Goal: Transaction & Acquisition: Purchase product/service

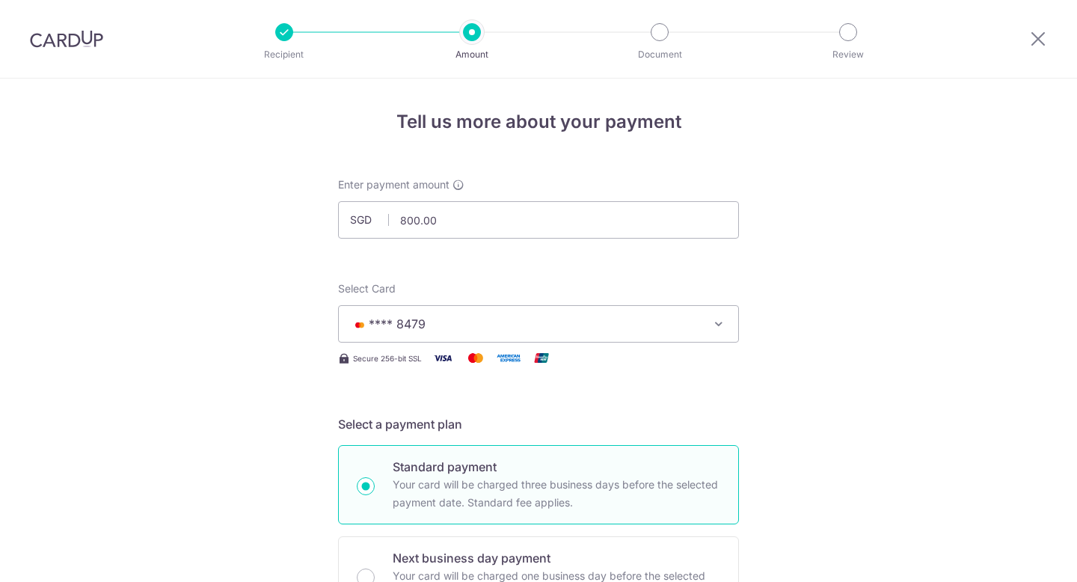
select select "3"
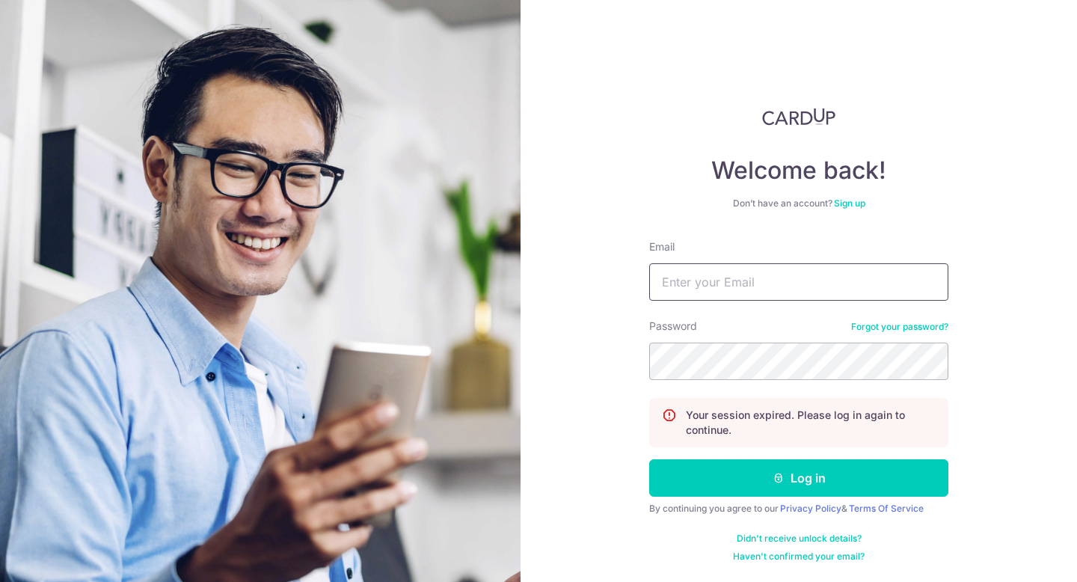
click at [746, 283] on input "Email" at bounding box center [798, 281] width 299 height 37
type input "abundantskies10@gmail.com"
click at [649, 459] on button "Log in" at bounding box center [798, 477] width 299 height 37
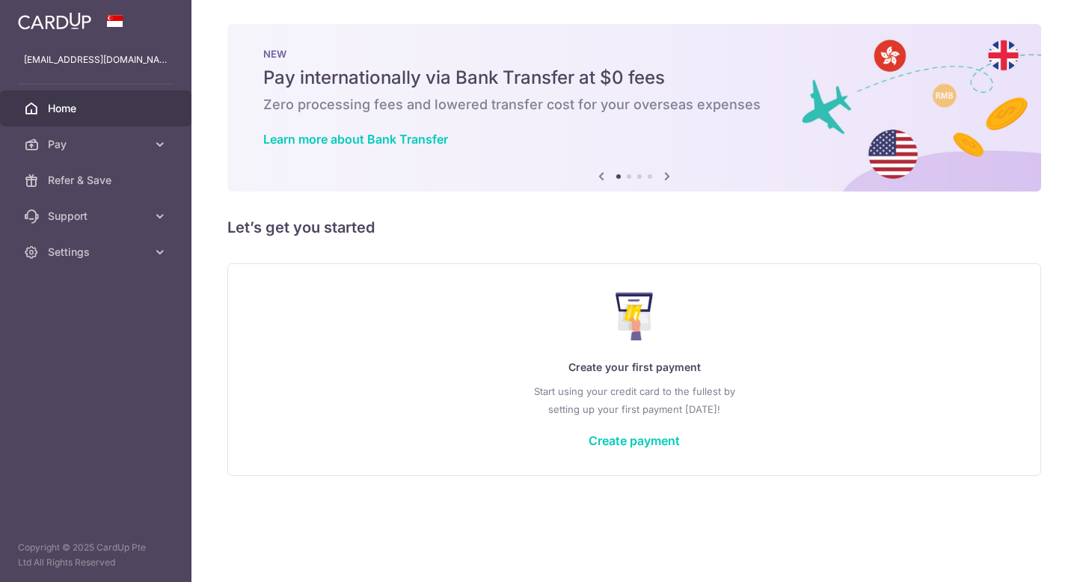
click at [640, 427] on div "Create your first payment Start using your credit card to the fullest by settin…" at bounding box center [634, 368] width 776 height 177
click at [641, 441] on link "Create payment" at bounding box center [633, 440] width 91 height 15
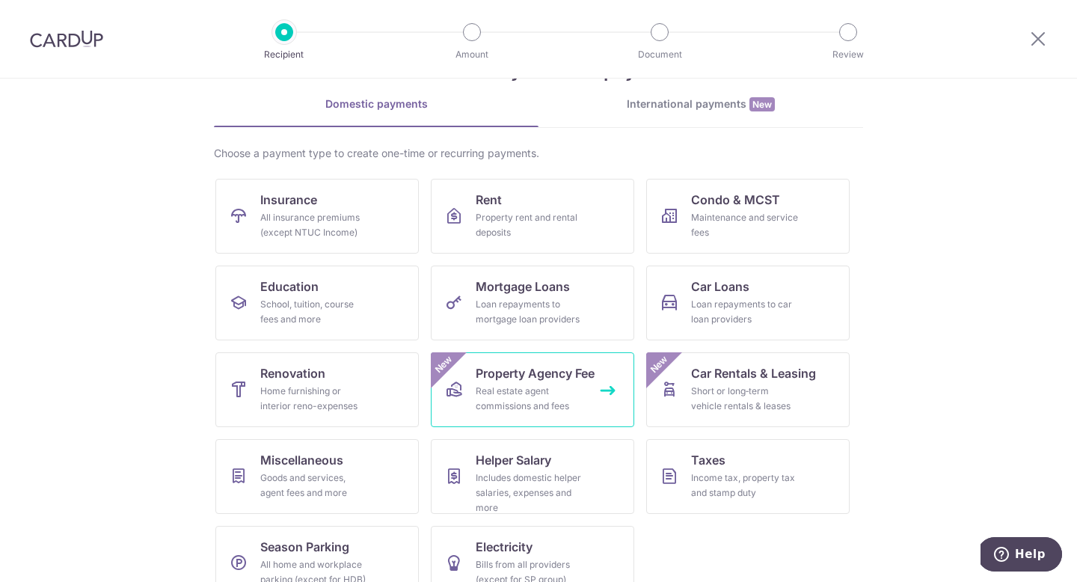
scroll to position [61, 0]
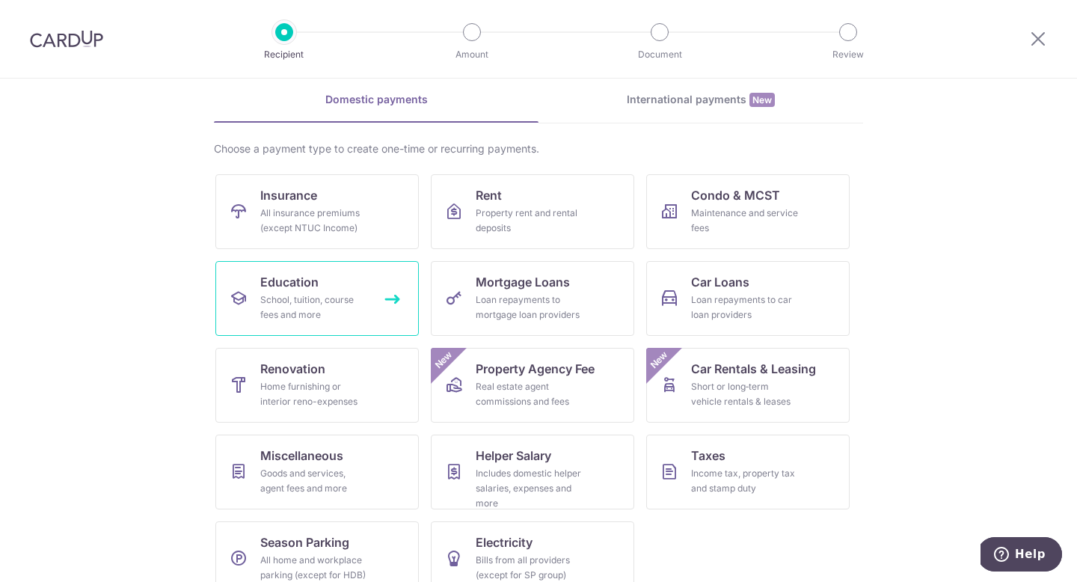
click at [309, 287] on span "Education" at bounding box center [289, 282] width 58 height 18
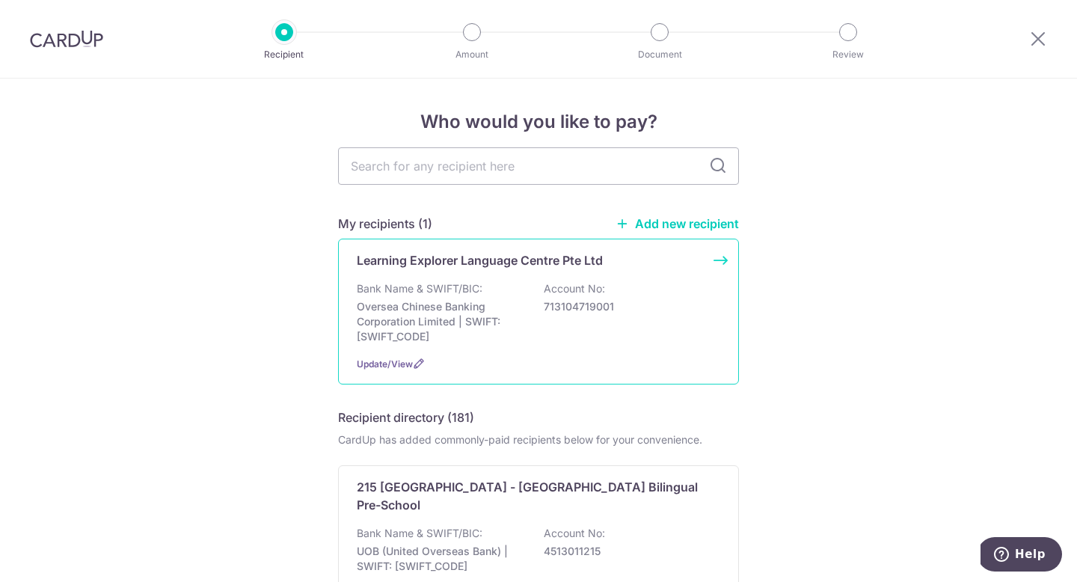
click at [491, 283] on div "Bank Name & SWIFT/BIC: Oversea Chinese Banking Corporation Limited | SWIFT: OCB…" at bounding box center [538, 312] width 363 height 63
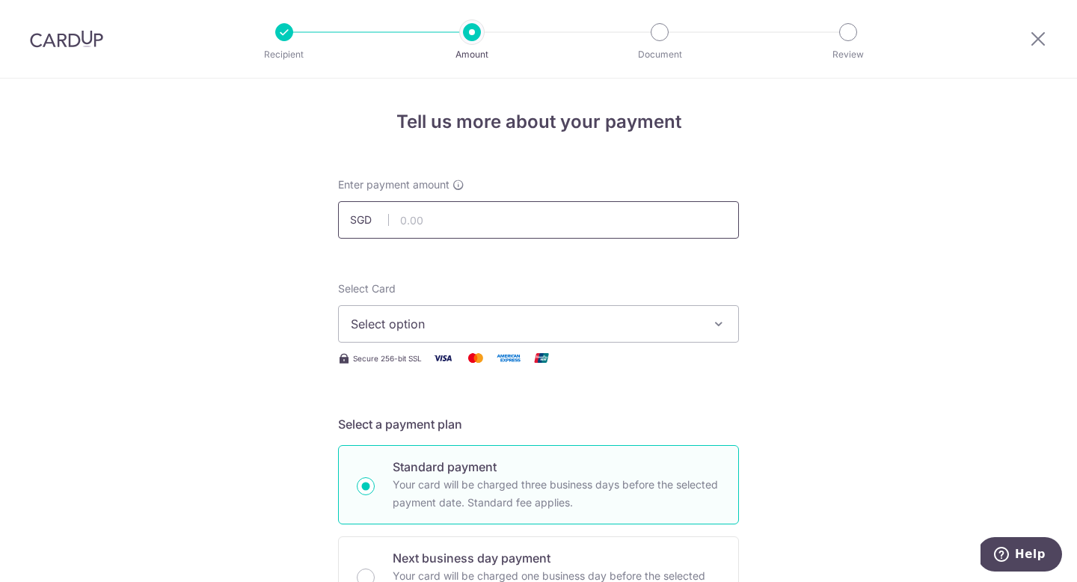
click at [477, 221] on input "text" at bounding box center [538, 219] width 401 height 37
type input "650.00"
click at [680, 326] on span "Select option" at bounding box center [525, 324] width 348 height 18
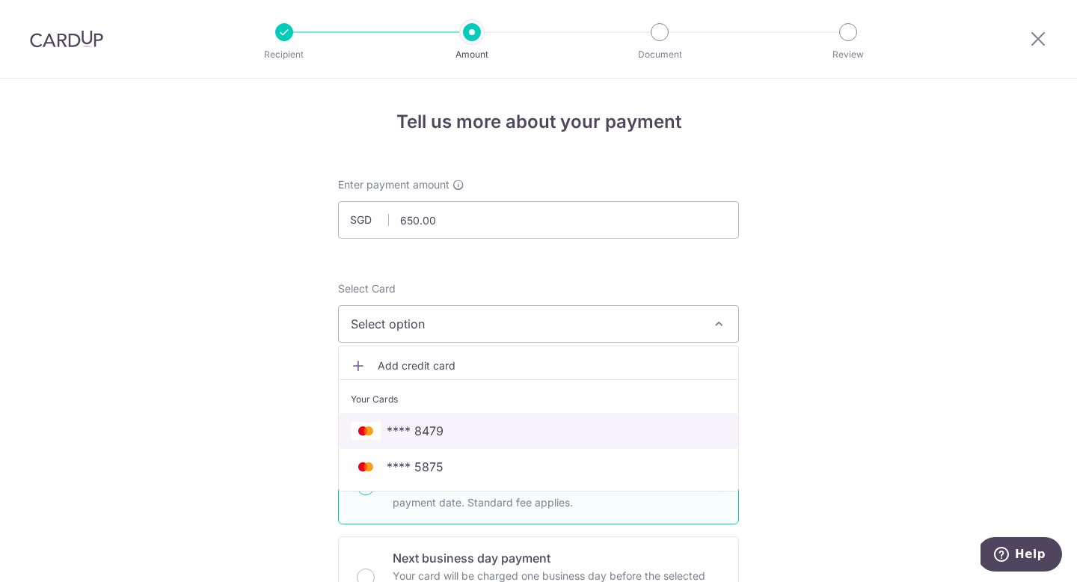
click at [467, 435] on span "**** 8479" at bounding box center [538, 431] width 375 height 18
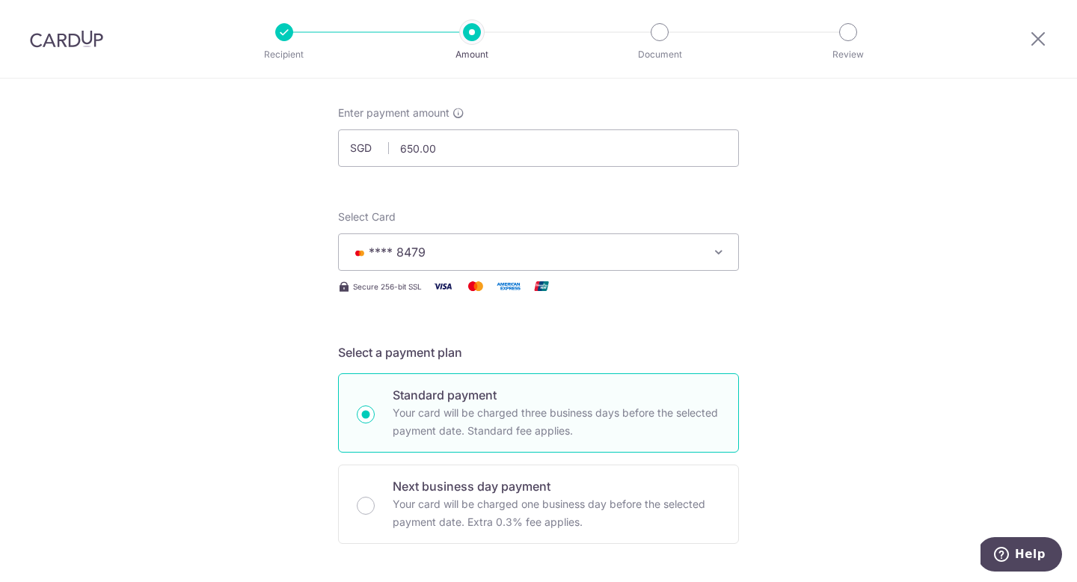
scroll to position [287, 0]
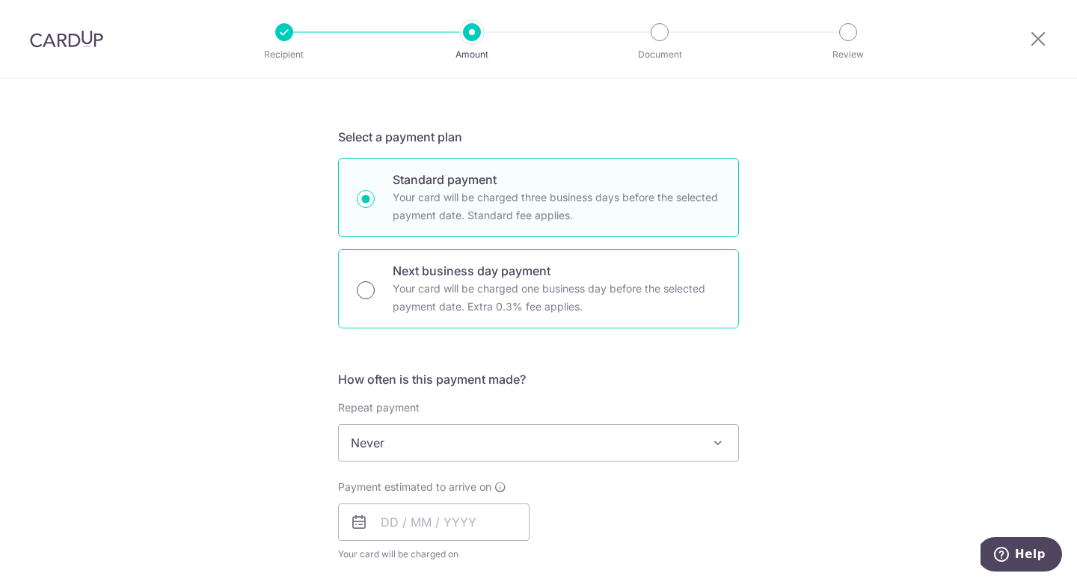
click at [361, 288] on input "Next business day payment Your card will be charged one business day before the…" at bounding box center [366, 290] width 18 height 18
radio input "true"
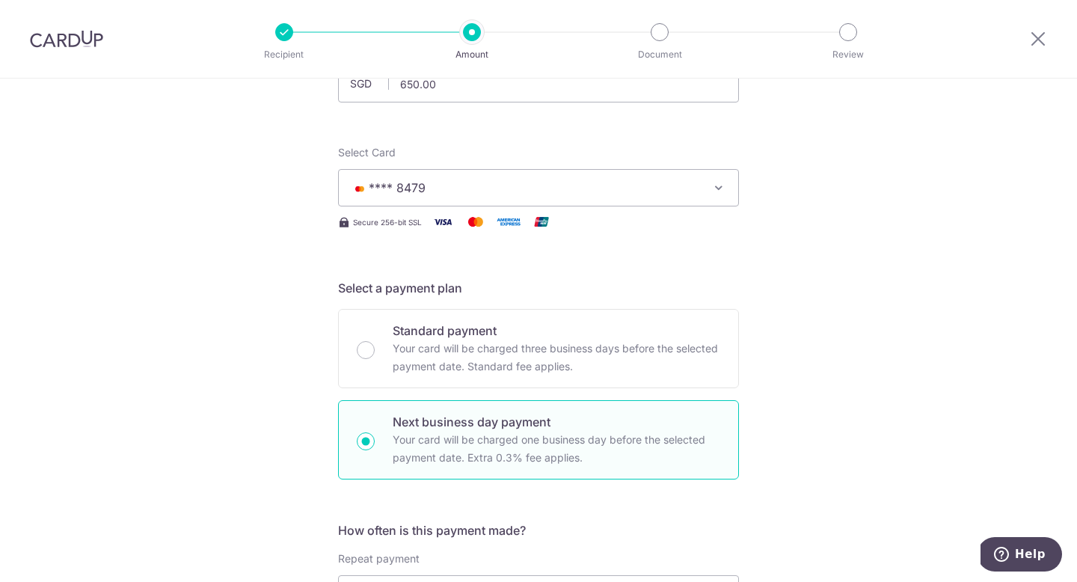
scroll to position [61, 0]
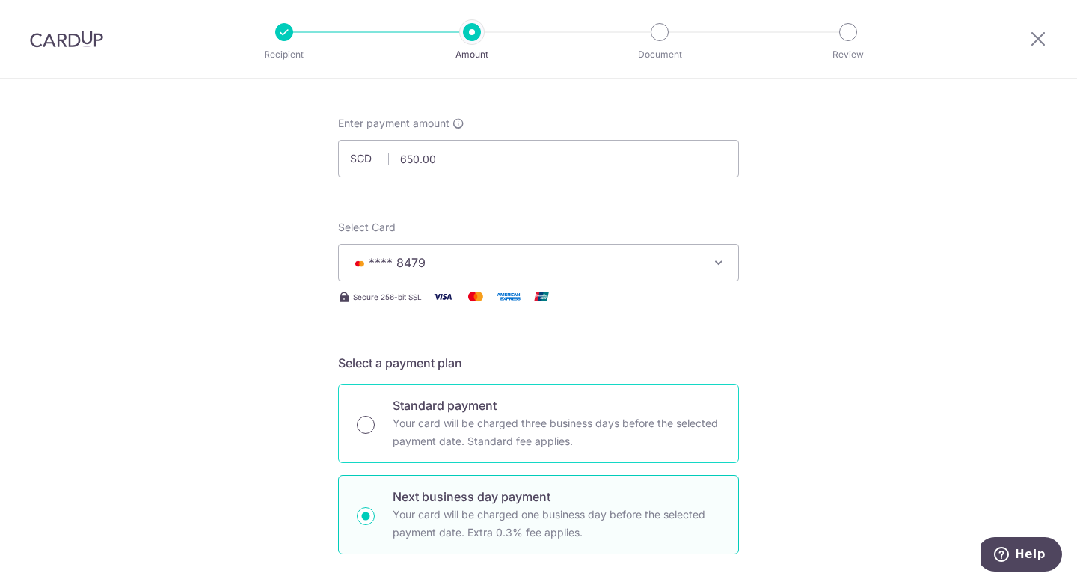
click at [366, 426] on input "Standard payment Your card will be charged three business days before the selec…" at bounding box center [366, 425] width 18 height 18
radio input "true"
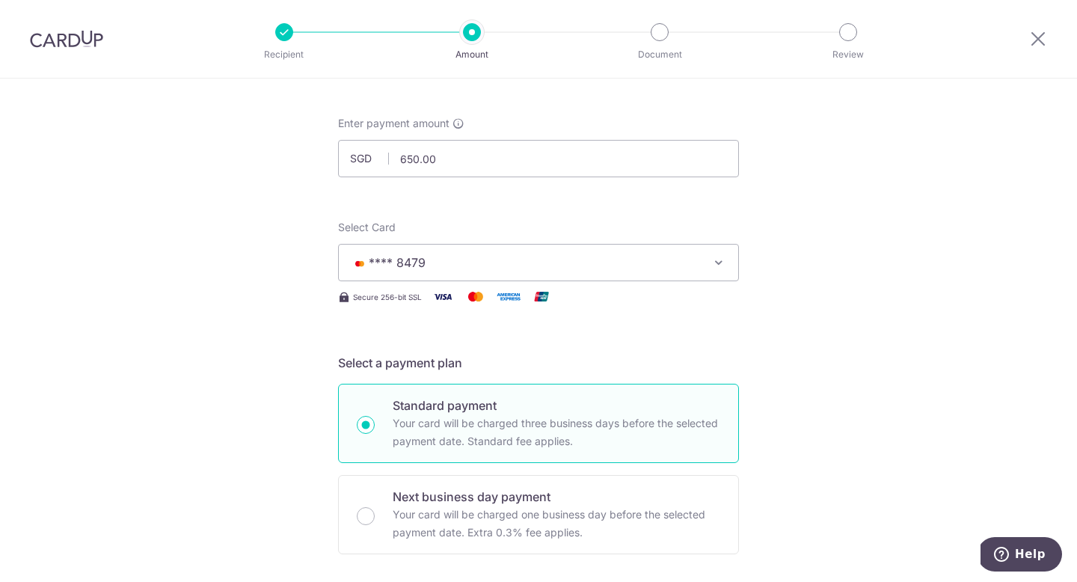
click at [649, 265] on span "**** 8479" at bounding box center [525, 262] width 348 height 18
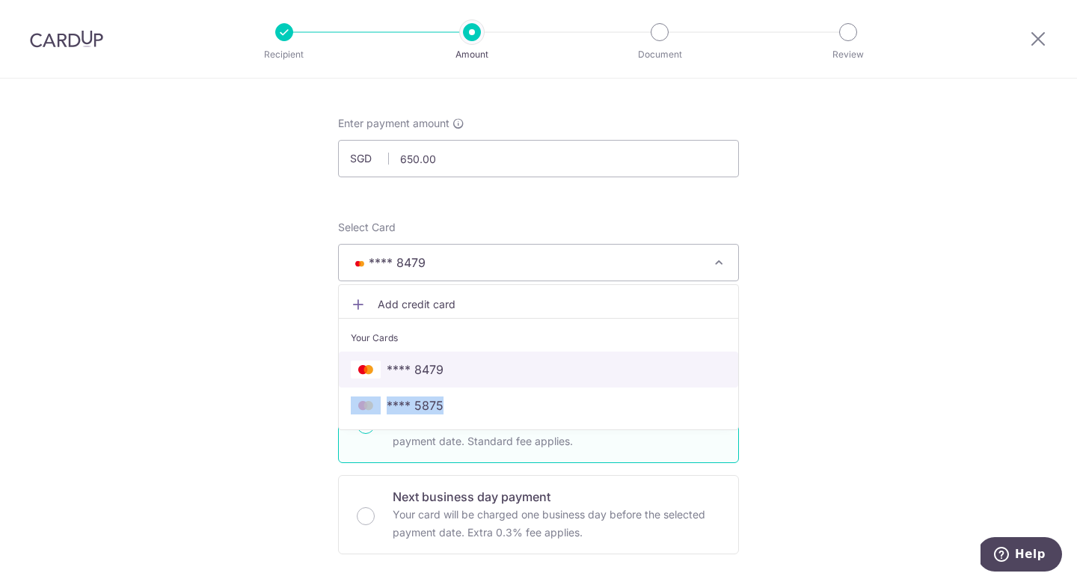
drag, startPoint x: 430, startPoint y: 370, endPoint x: 505, endPoint y: 368, distance: 74.8
click at [430, 369] on span "**** 8479" at bounding box center [415, 369] width 57 height 18
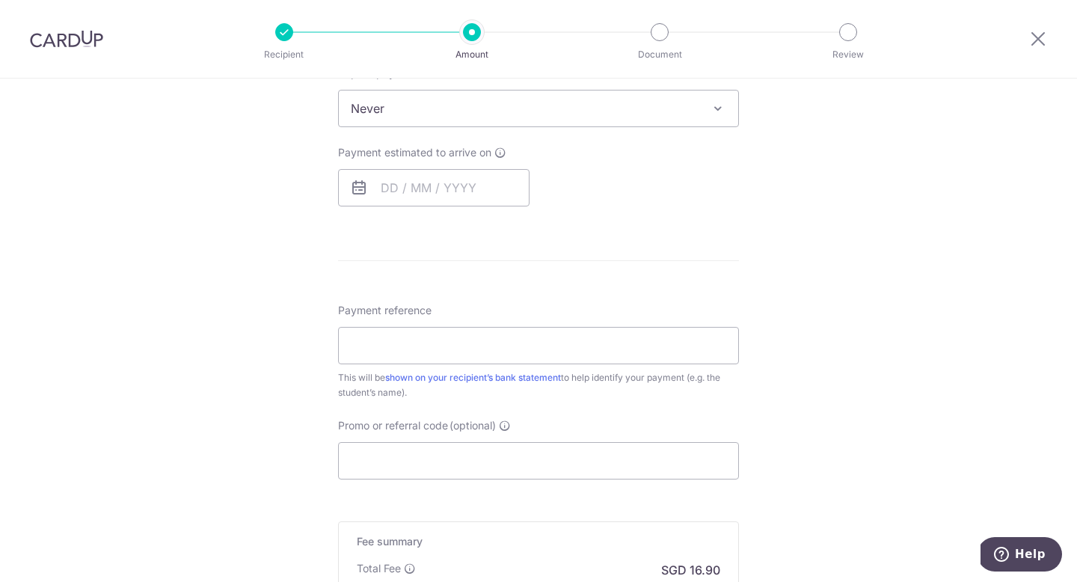
scroll to position [706, 0]
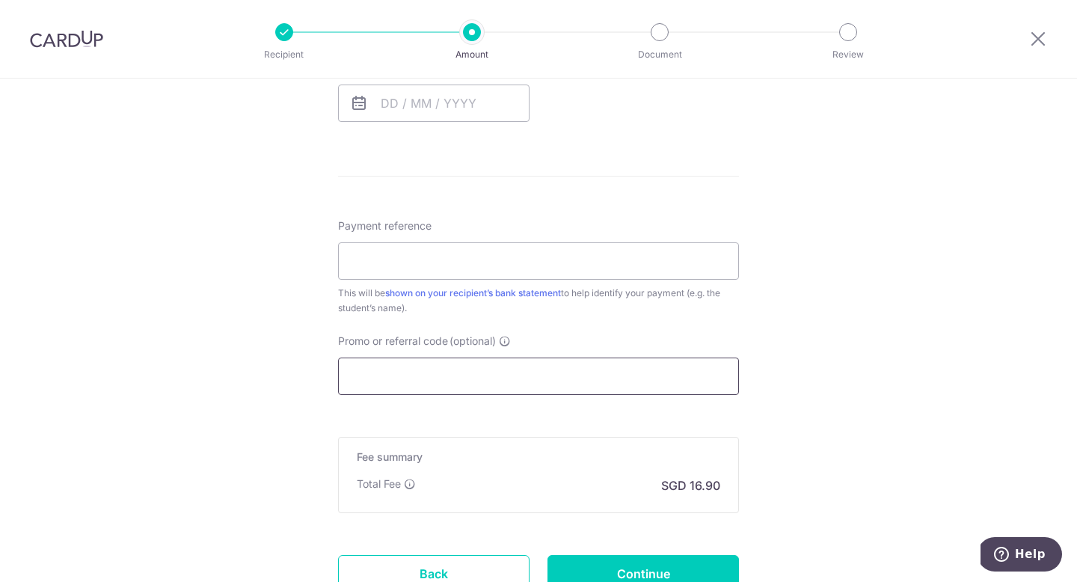
click at [614, 385] on input "Promo or referral code (optional)" at bounding box center [538, 375] width 401 height 37
paste input "MCEDU12"
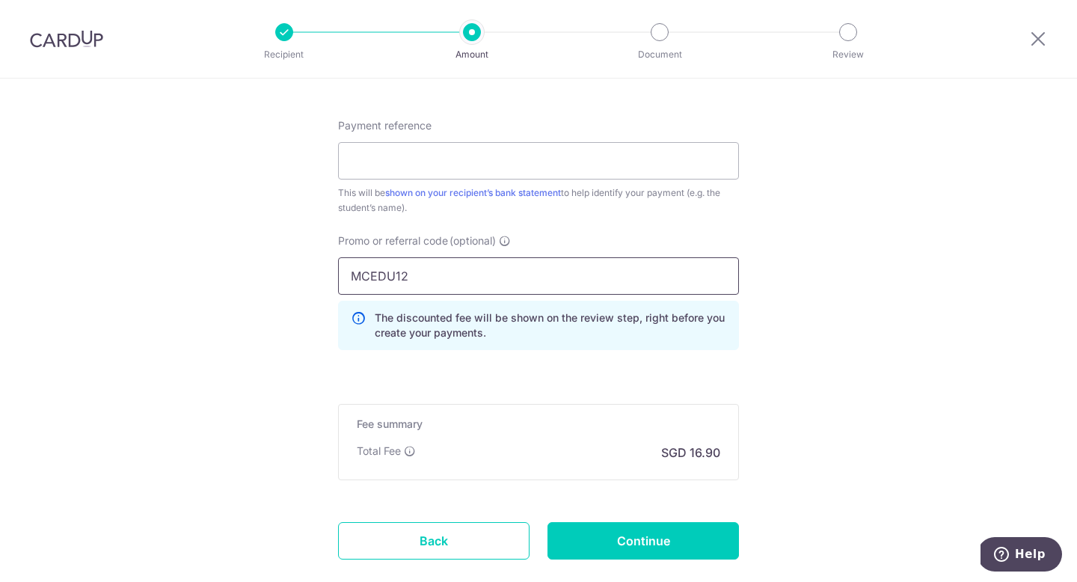
scroll to position [806, 0]
type input "MCEDU12"
click at [626, 164] on input "Payment reference" at bounding box center [538, 160] width 401 height 37
type input "S"
type input "[PERSON_NAME]"
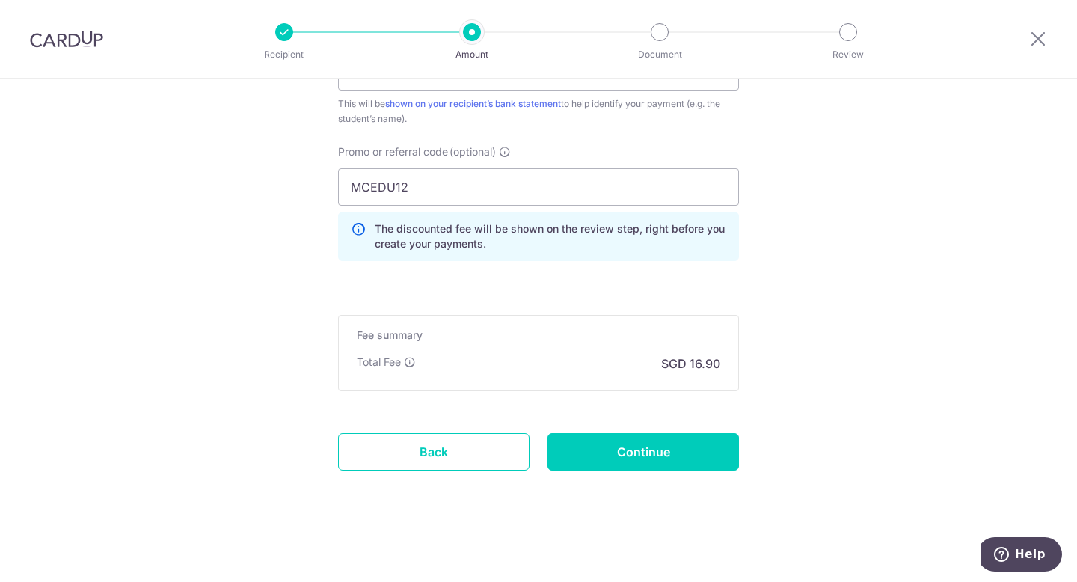
scroll to position [896, 0]
click at [627, 454] on input "Continue" at bounding box center [642, 450] width 191 height 37
type input "Create Schedule"
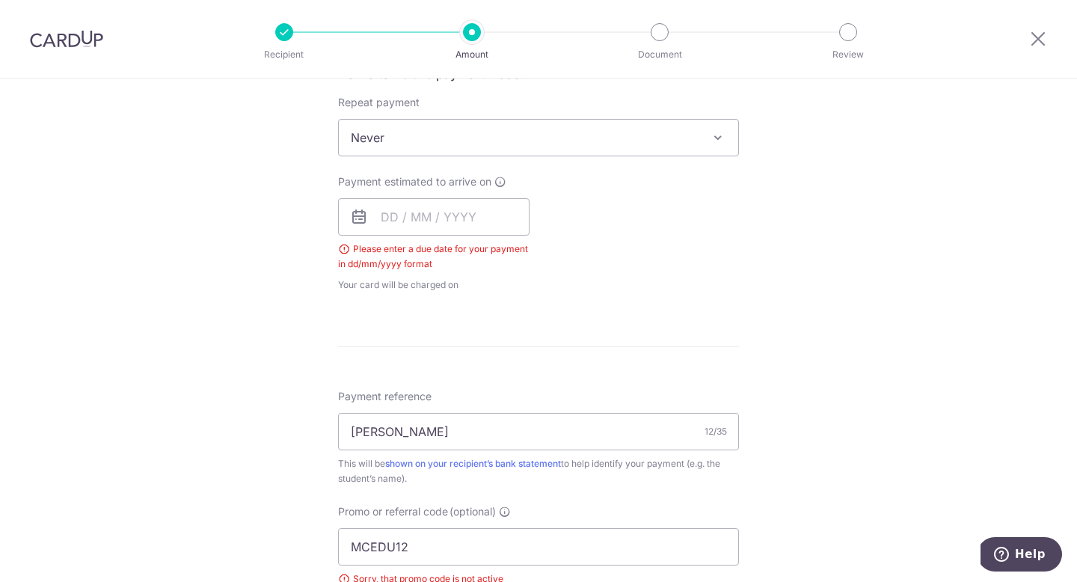
scroll to position [479, 0]
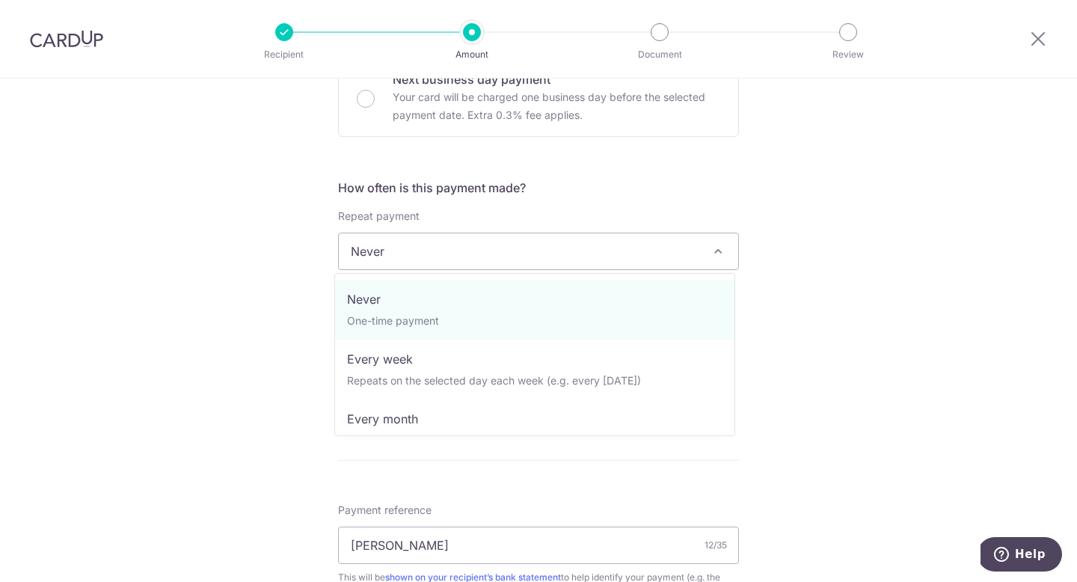
click at [595, 252] on span "Never" at bounding box center [538, 251] width 399 height 36
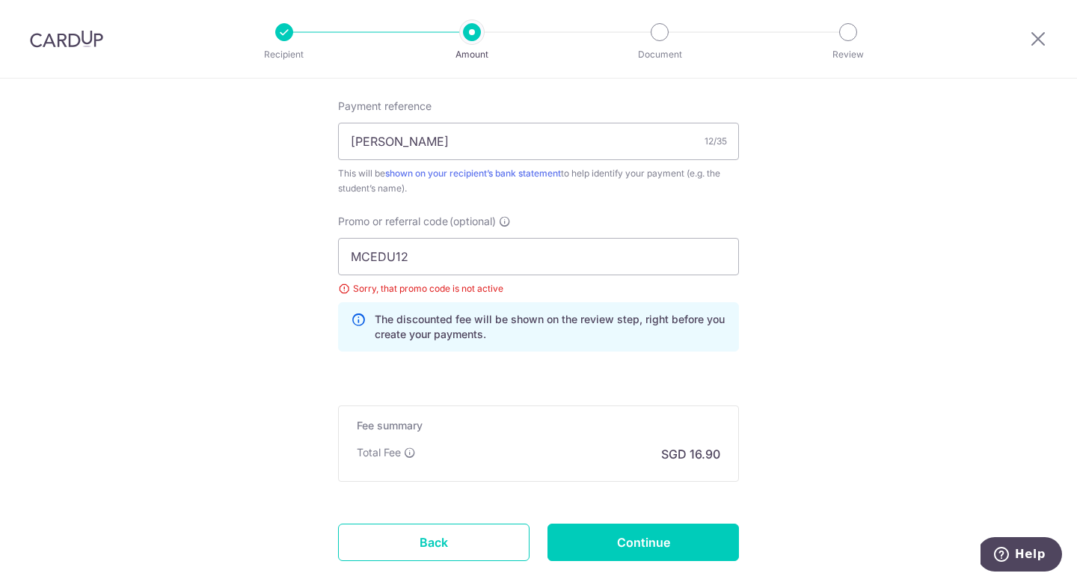
scroll to position [937, 0]
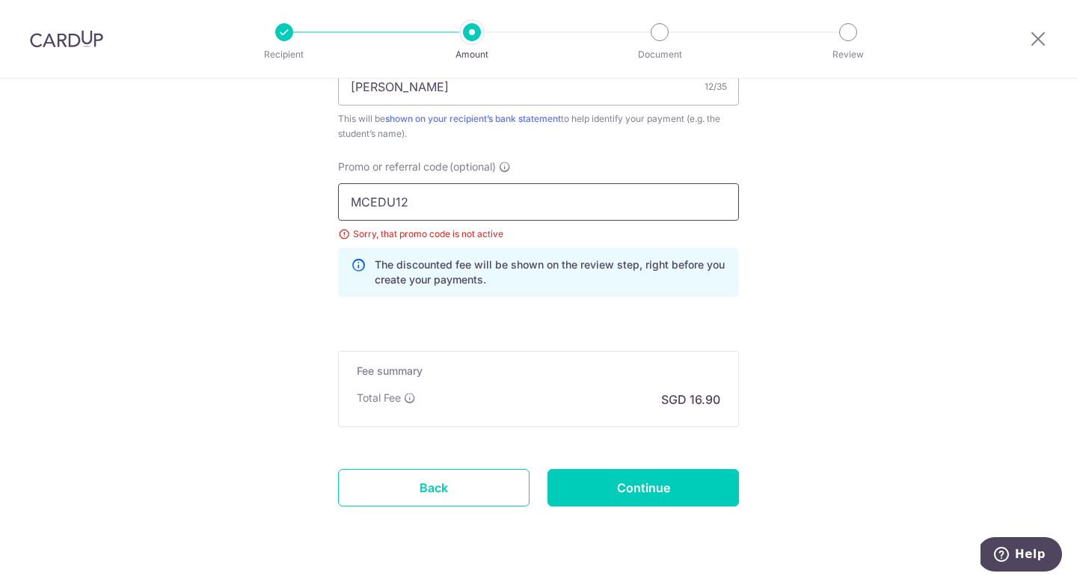
drag, startPoint x: 394, startPoint y: 201, endPoint x: 303, endPoint y: 195, distance: 91.4
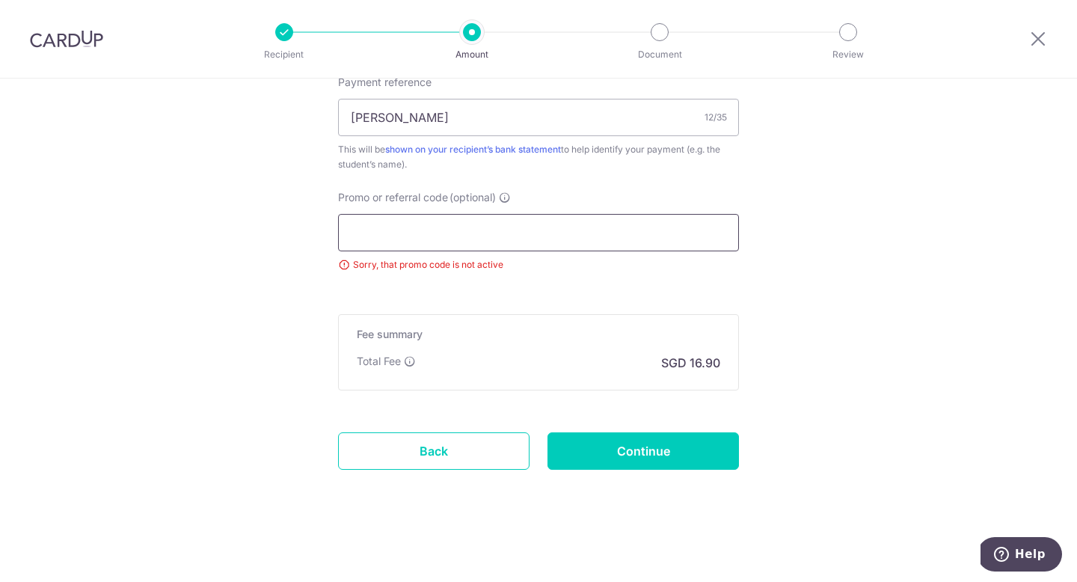
paste input "OFF225"
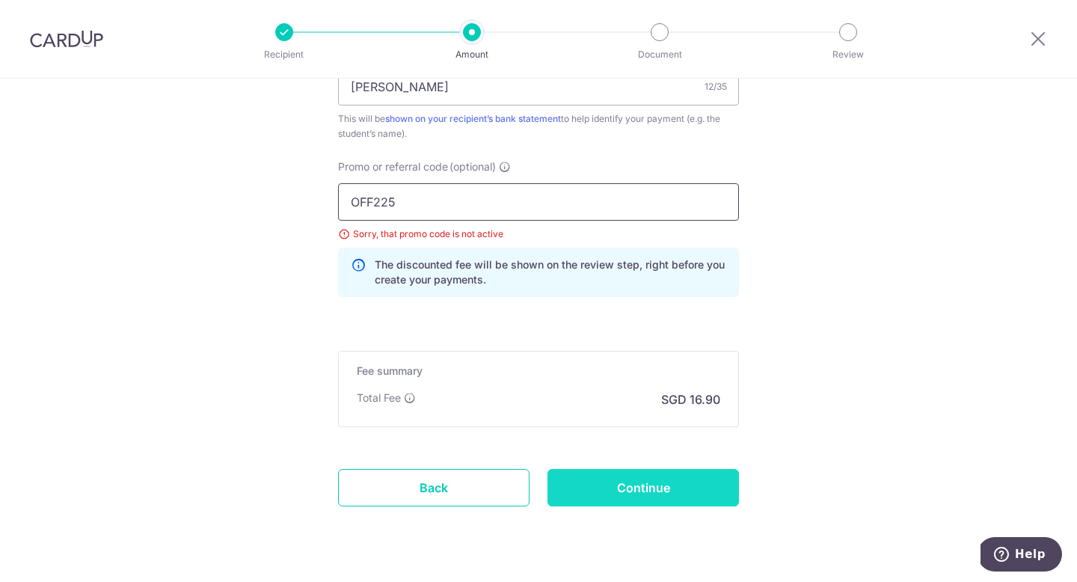
type input "OFF225"
click at [651, 489] on input "Continue" at bounding box center [642, 487] width 191 height 37
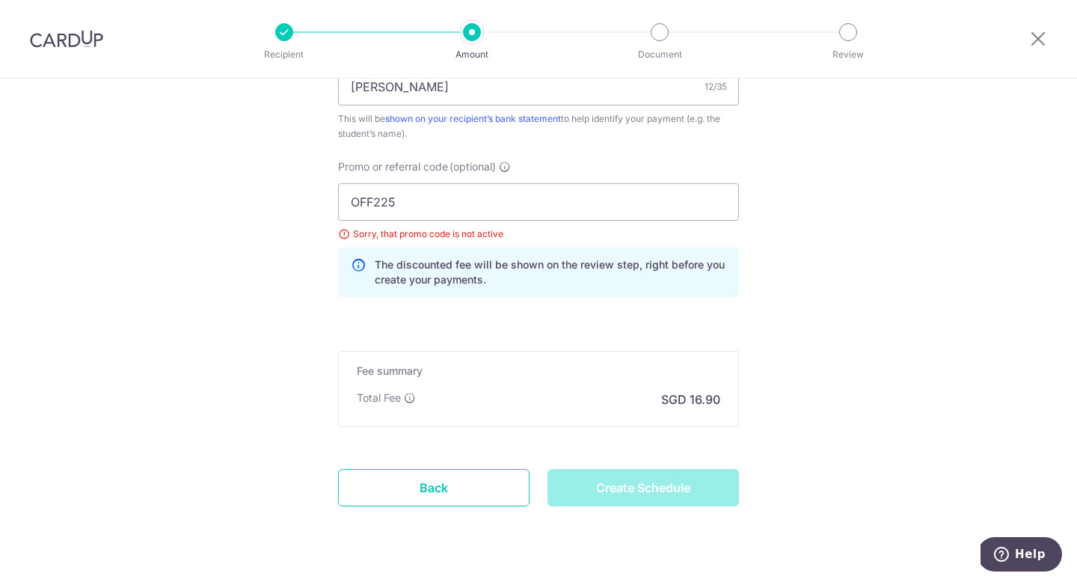
type input "Create Schedule"
